Goal: Check status: Check status

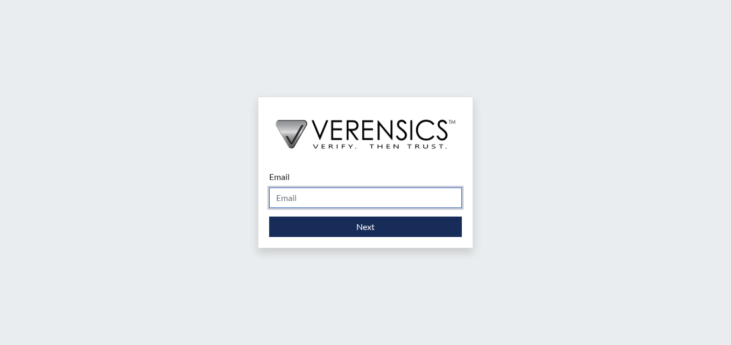
click at [362, 193] on input "Email" at bounding box center [365, 198] width 193 height 20
click at [300, 200] on input "Email" at bounding box center [365, 198] width 193 height 20
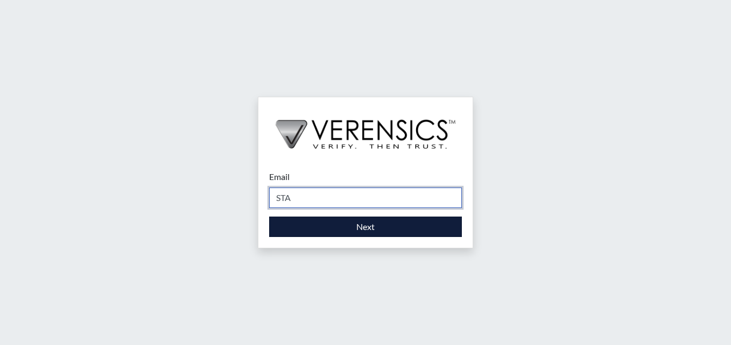
type input "[PERSON_NAME][EMAIL_ADDRESS][PERSON_NAME][DOMAIN_NAME]"
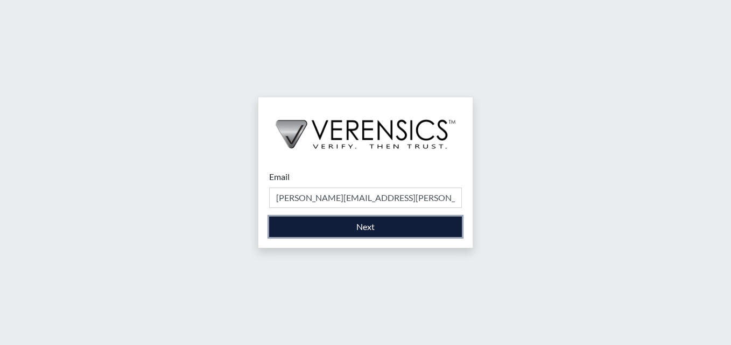
click at [317, 232] on button "Next" at bounding box center [365, 227] width 193 height 20
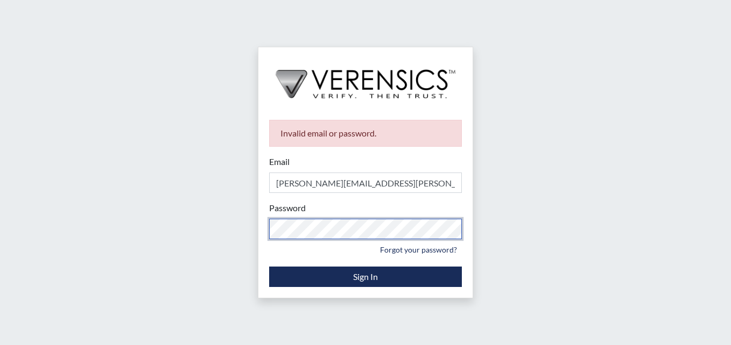
click at [97, 197] on div "Invalid email or password. Email stacy-ann.parker@gdc.ga.gov Please provide you…" at bounding box center [365, 172] width 731 height 345
click at [220, 230] on div "Invalid email or password. Email stacy-ann.parker@gdc.ga.gov Please provide you…" at bounding box center [365, 172] width 731 height 345
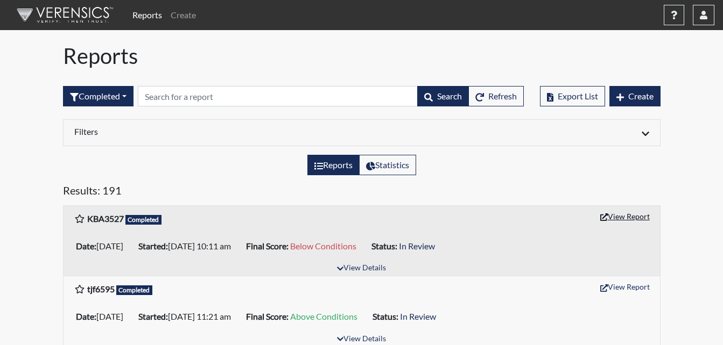
click at [615, 217] on button "View Report" at bounding box center [624, 216] width 59 height 17
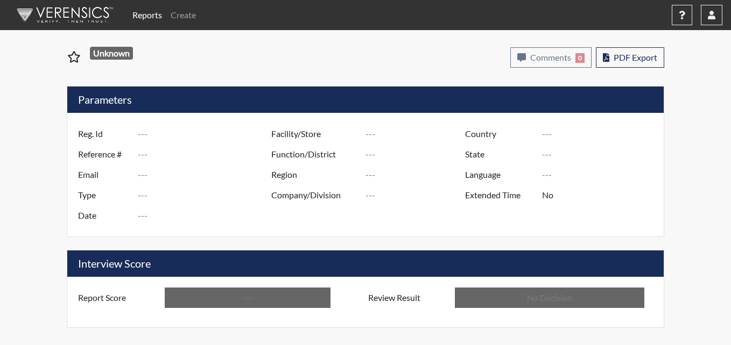
type input "KBA3527"
type input "51244"
type input "---"
type input "Corrections Pre-Employment"
type input "[DATE]"
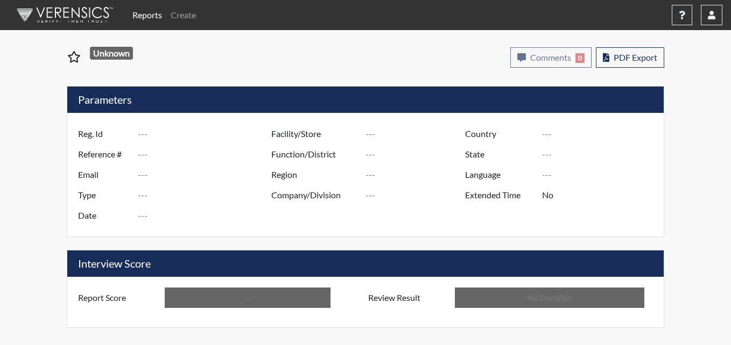
type input "Metro Re-Entry Facility"
type input "[GEOGRAPHIC_DATA]"
type input "[US_STATE]"
type input "English"
type input "Below Conditions"
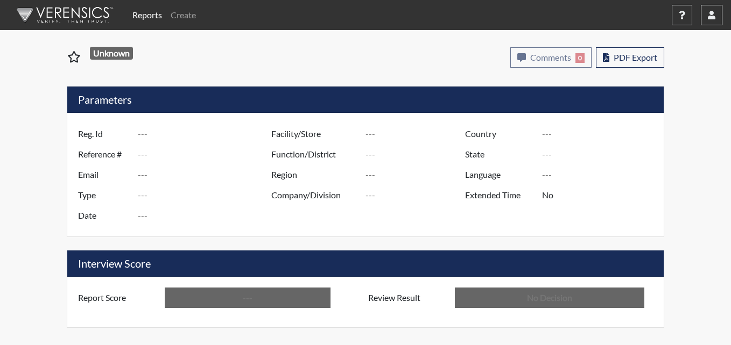
type input "In Review"
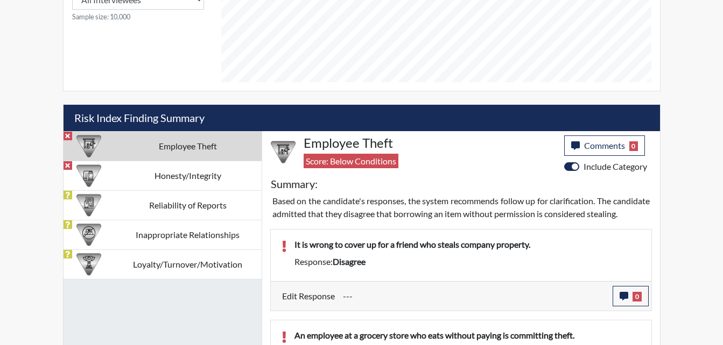
scroll to position [563, 0]
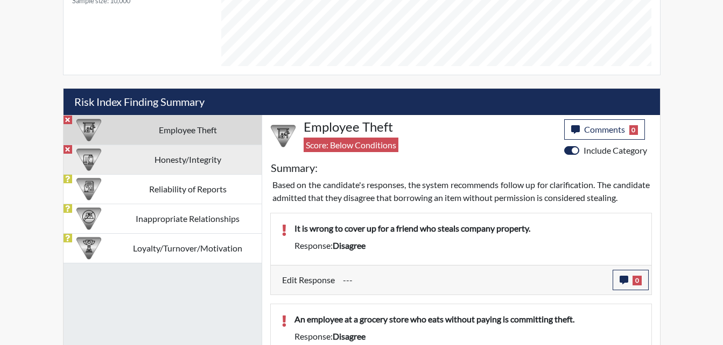
click at [185, 158] on td "Honesty/Integrity" at bounding box center [187, 160] width 147 height 30
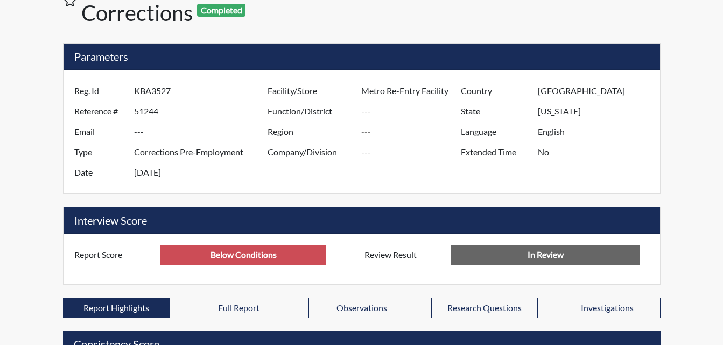
scroll to position [0, 0]
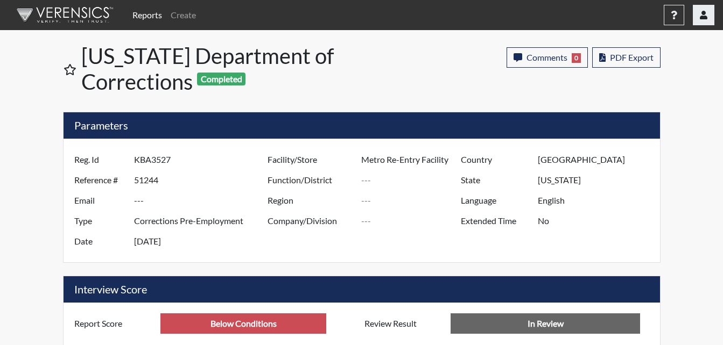
click at [700, 15] on icon "button" at bounding box center [704, 15] width 8 height 9
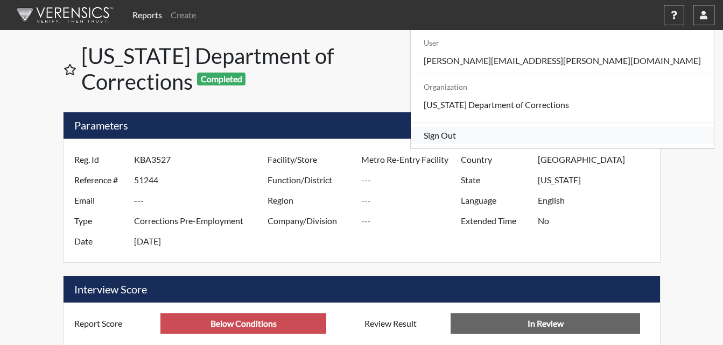
click at [615, 144] on link "Sign Out" at bounding box center [562, 135] width 303 height 17
